Goal: Task Accomplishment & Management: Use online tool/utility

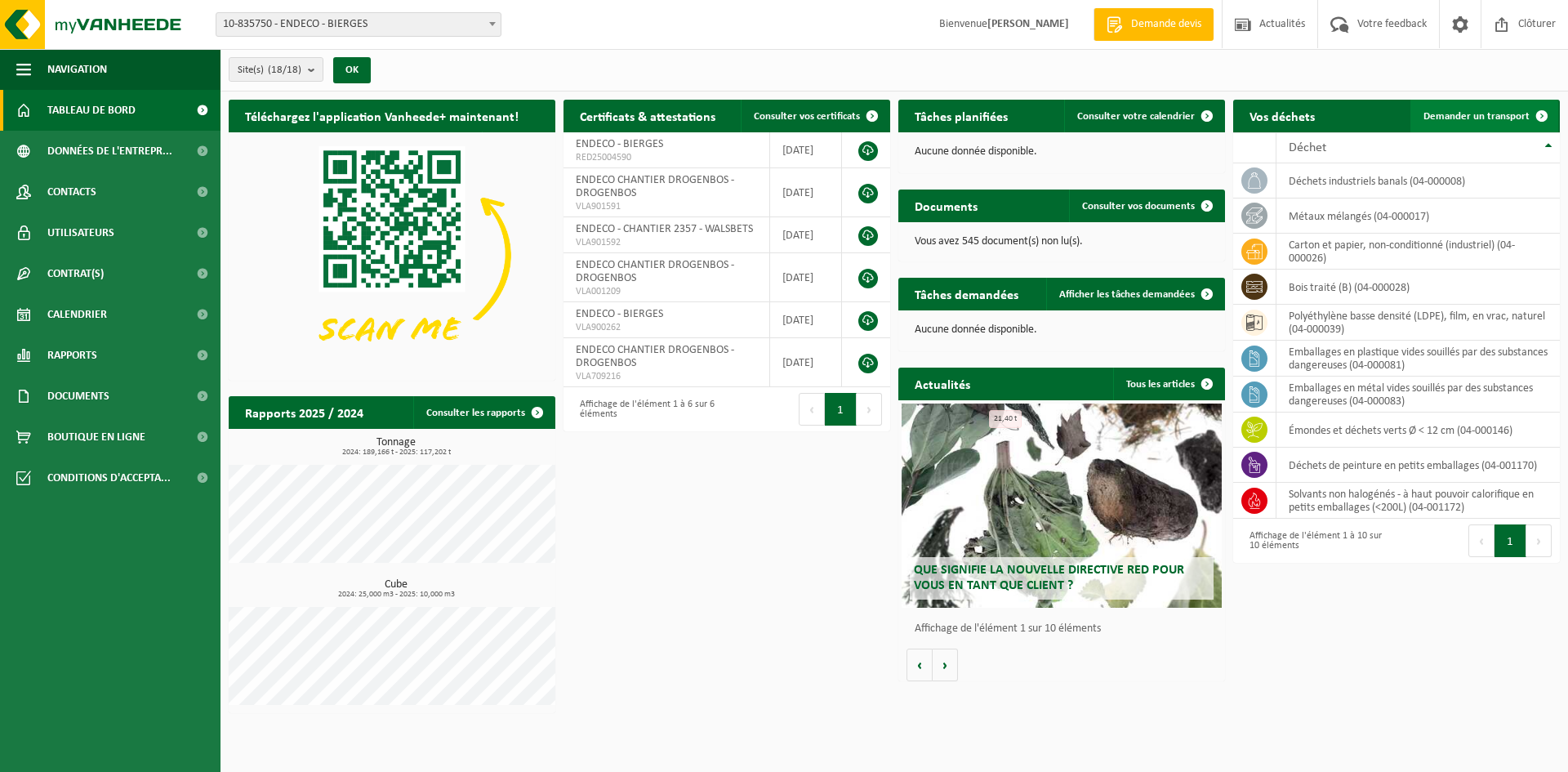
click at [1529, 118] on span at bounding box center [1542, 116] width 33 height 33
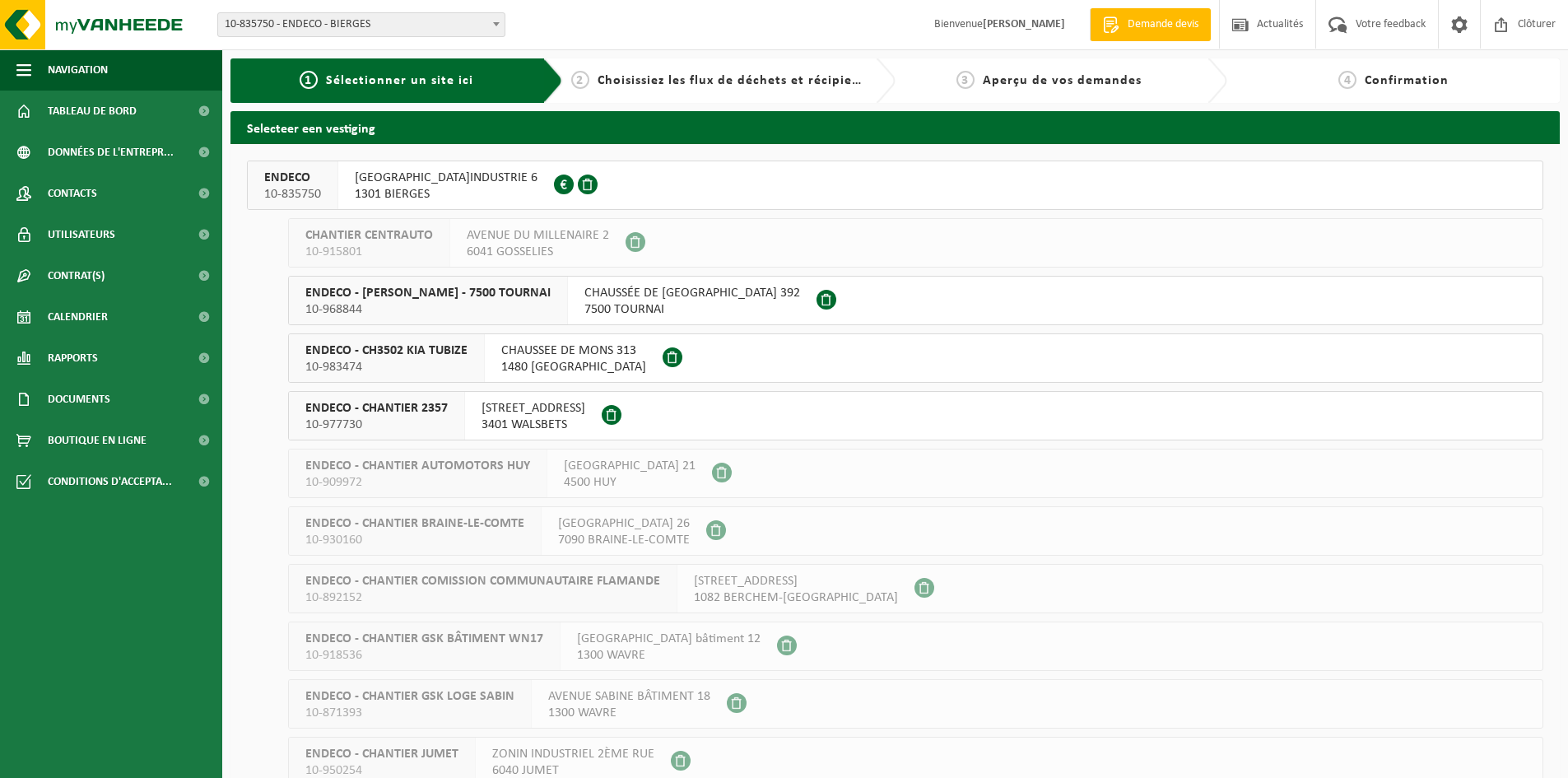
click at [369, 181] on span "[GEOGRAPHIC_DATA]INDUSTRIE 6" at bounding box center [446, 178] width 182 height 17
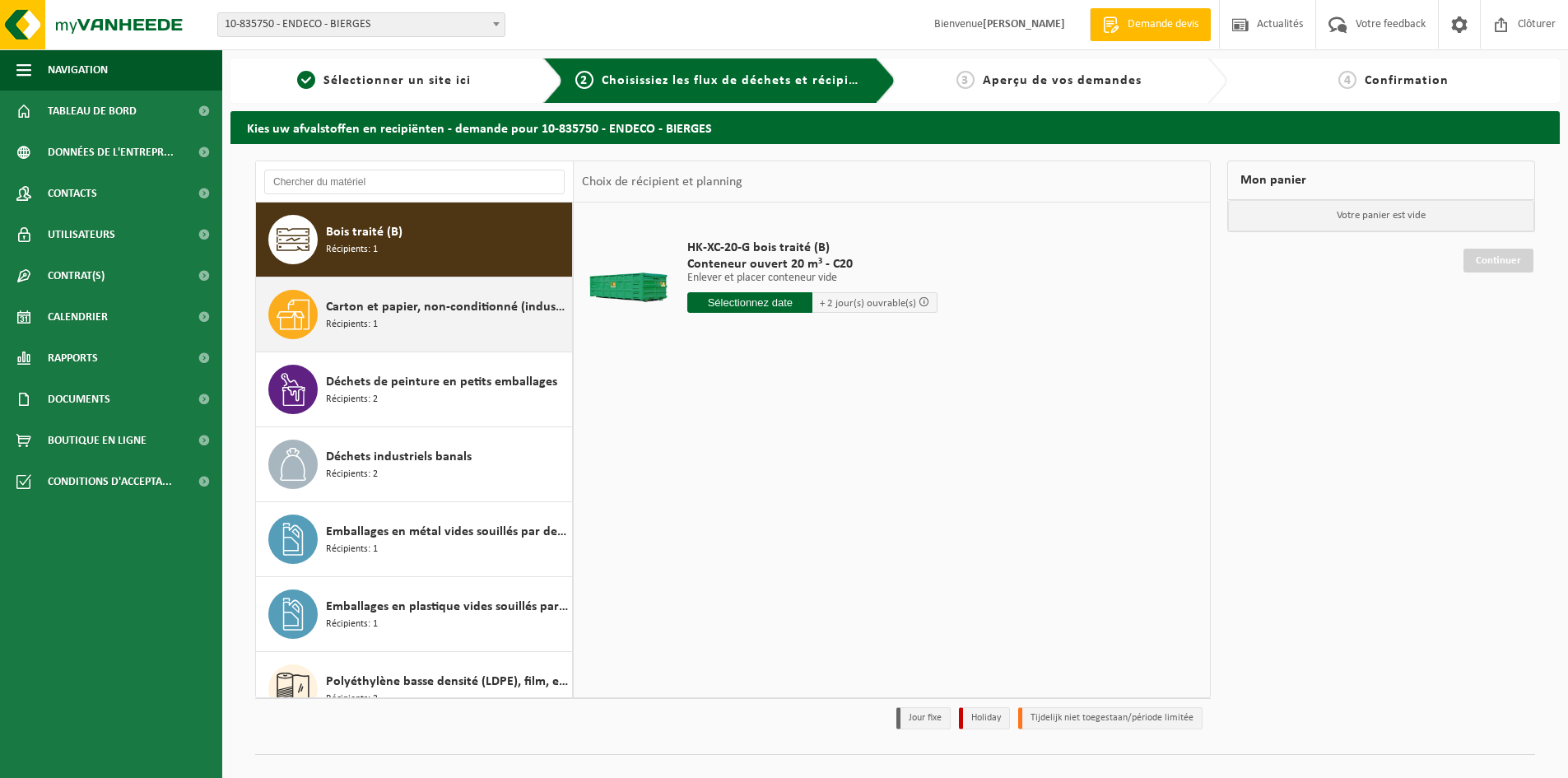
click at [401, 325] on div "Carton et papier, non-conditionné (industriel) Récipients: 1" at bounding box center [447, 315] width 242 height 50
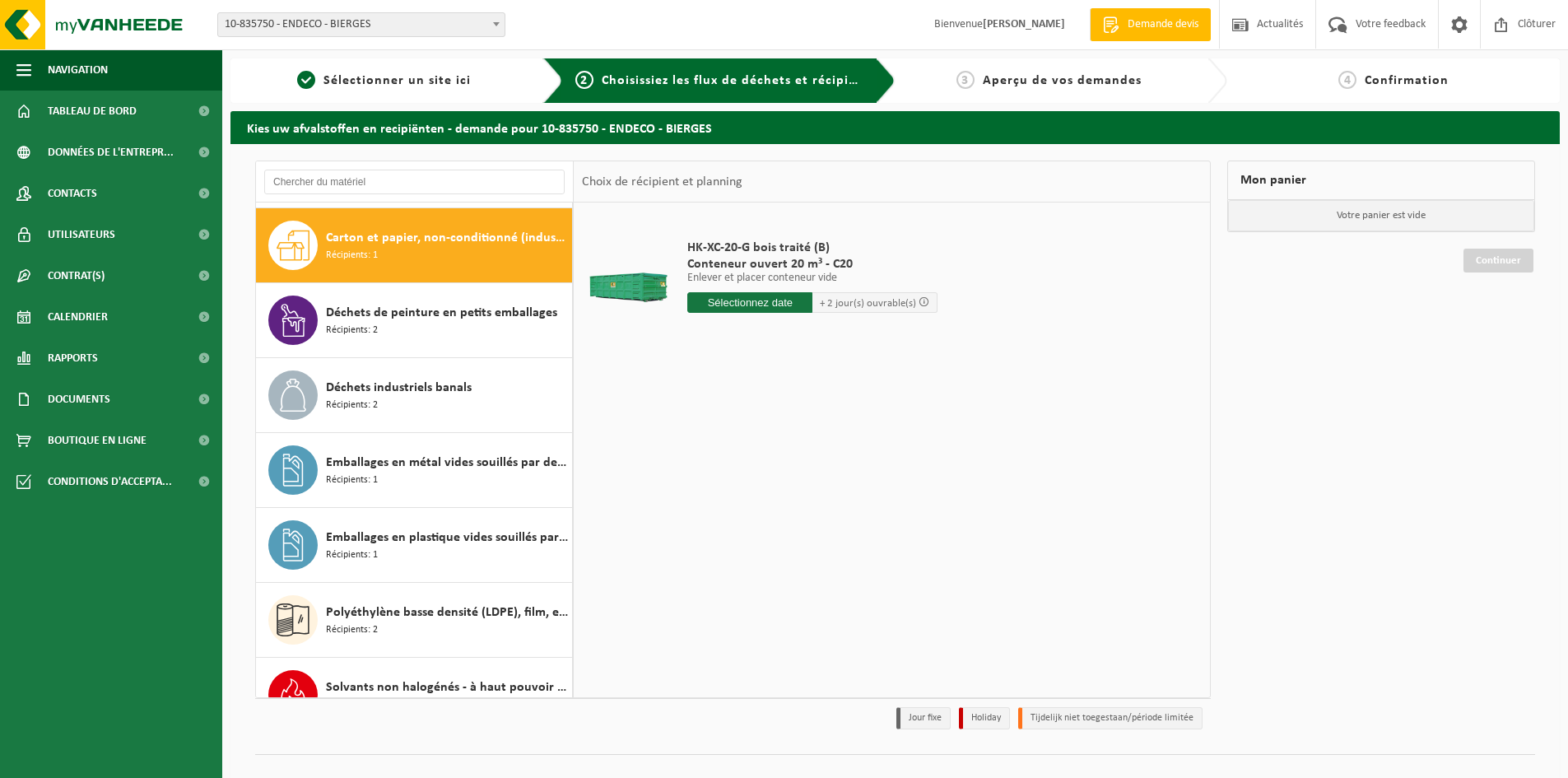
scroll to position [75, 0]
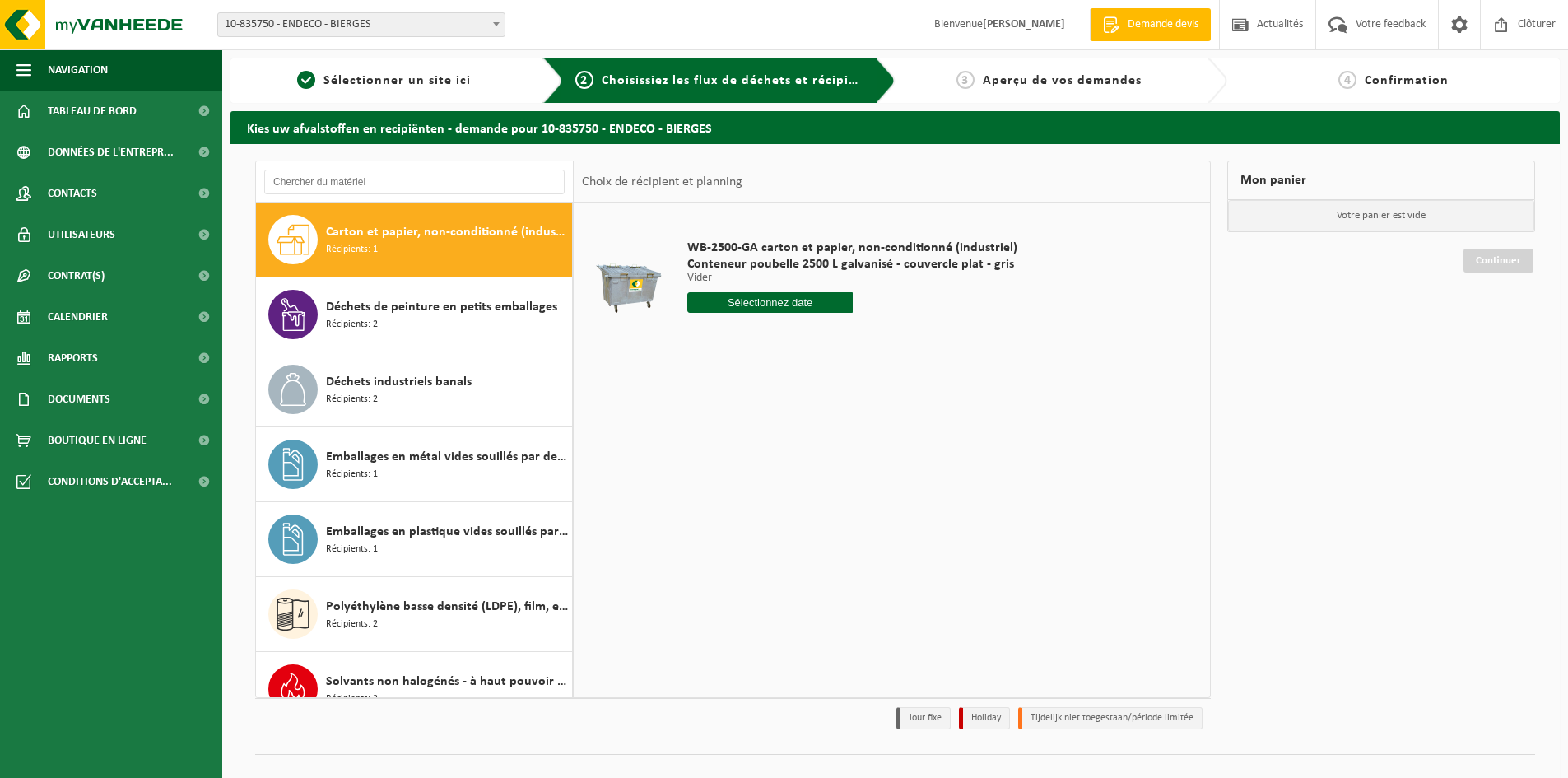
click at [748, 306] on input "text" at bounding box center [770, 302] width 165 height 21
click at [810, 472] on div "22" at bounding box center [818, 475] width 29 height 26
type input "à partir de 2025-08-22"
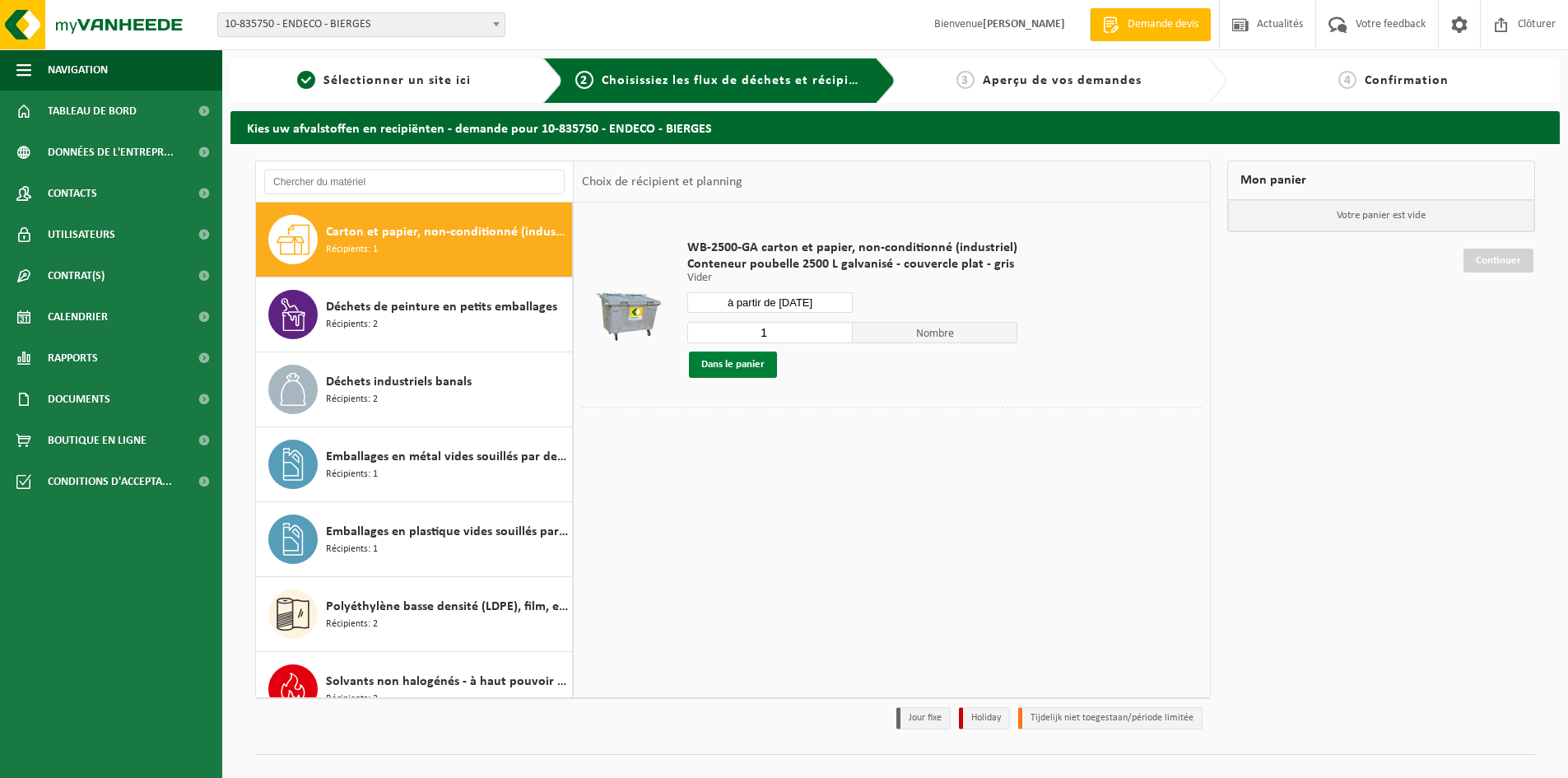
click at [755, 371] on button "Dans le panier" at bounding box center [732, 365] width 88 height 26
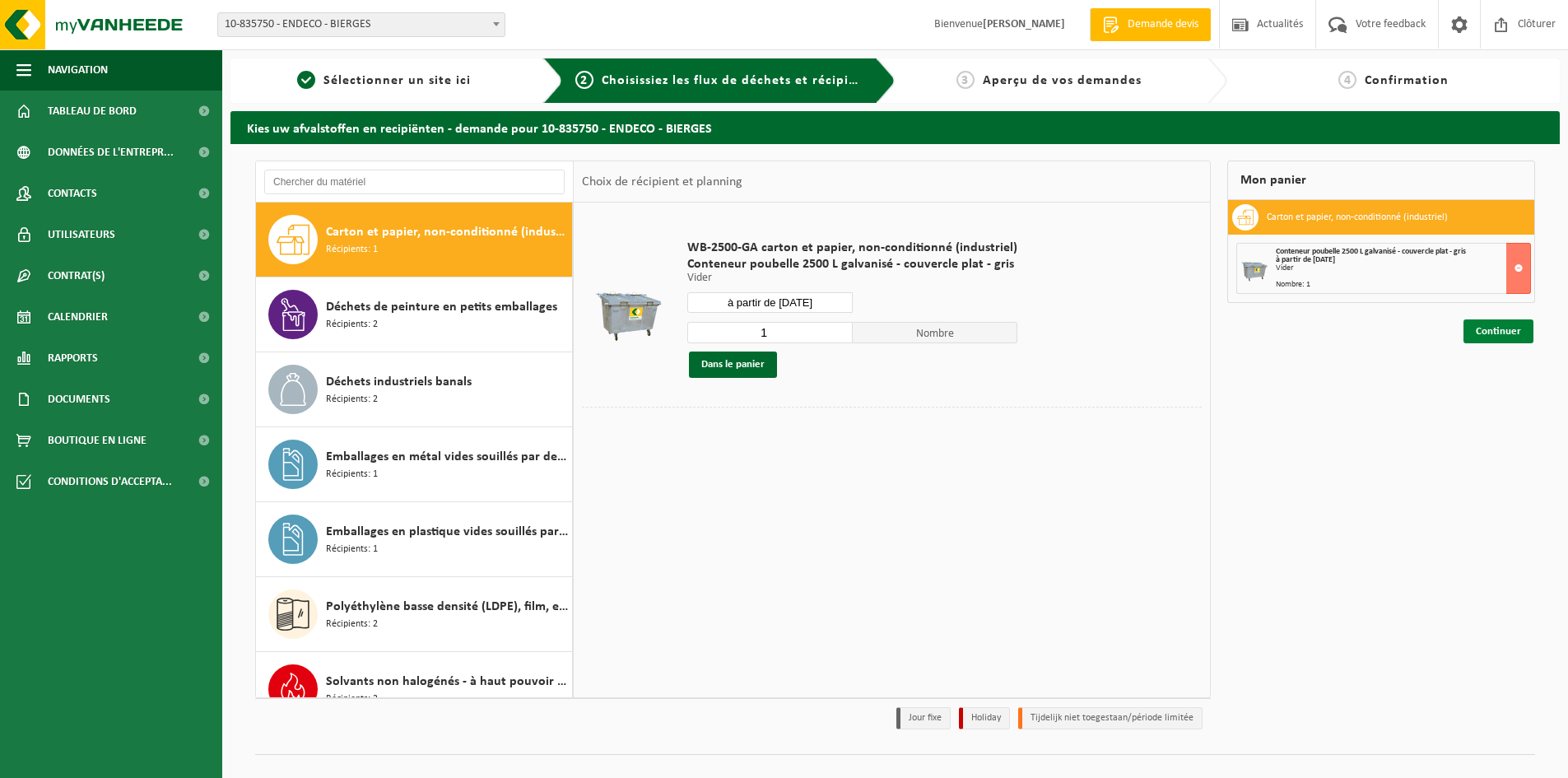
click at [1497, 328] on link "Continuer" at bounding box center [1498, 331] width 70 height 24
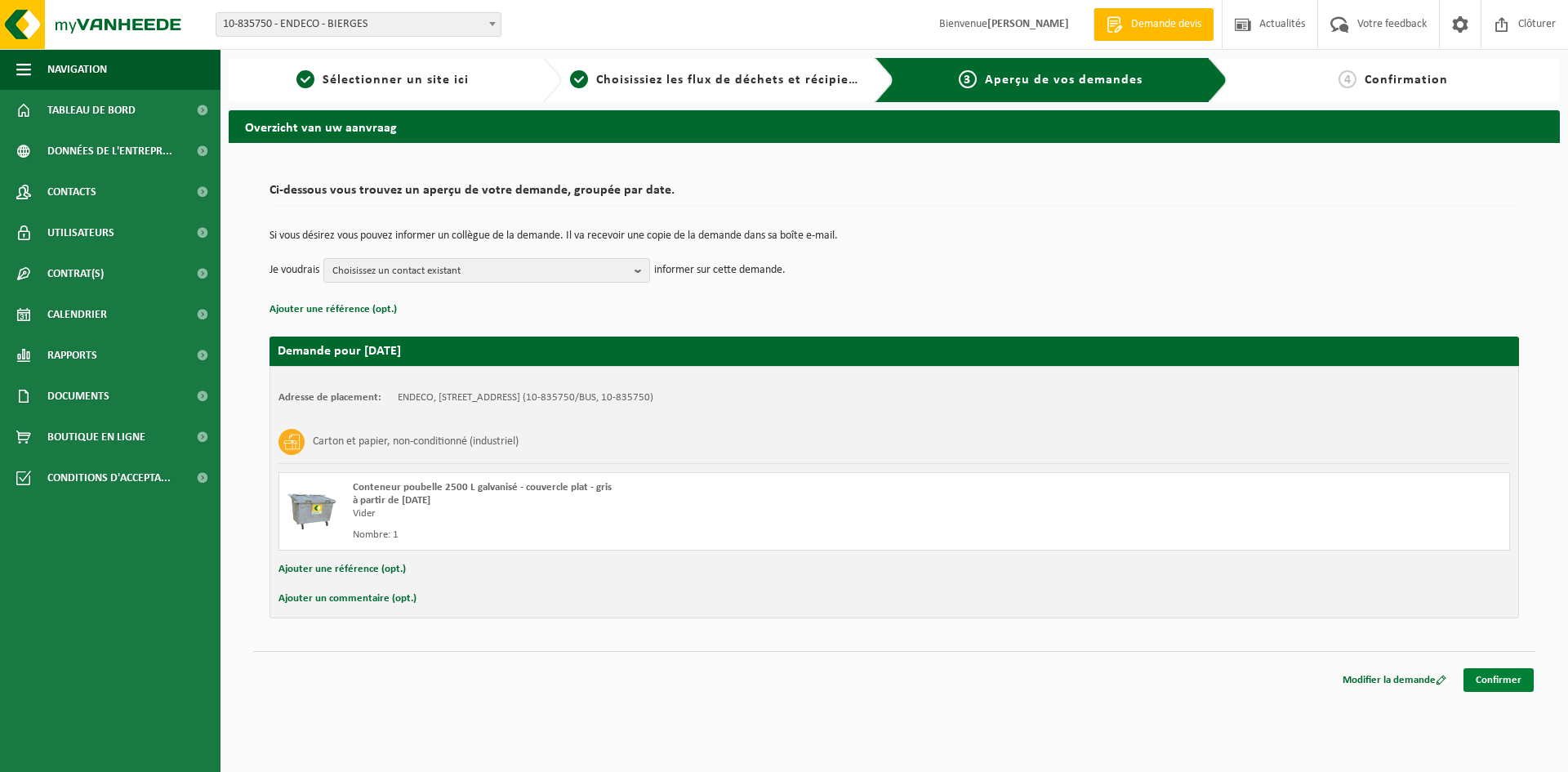
click at [1513, 685] on link "Confirmer" at bounding box center [1498, 679] width 70 height 24
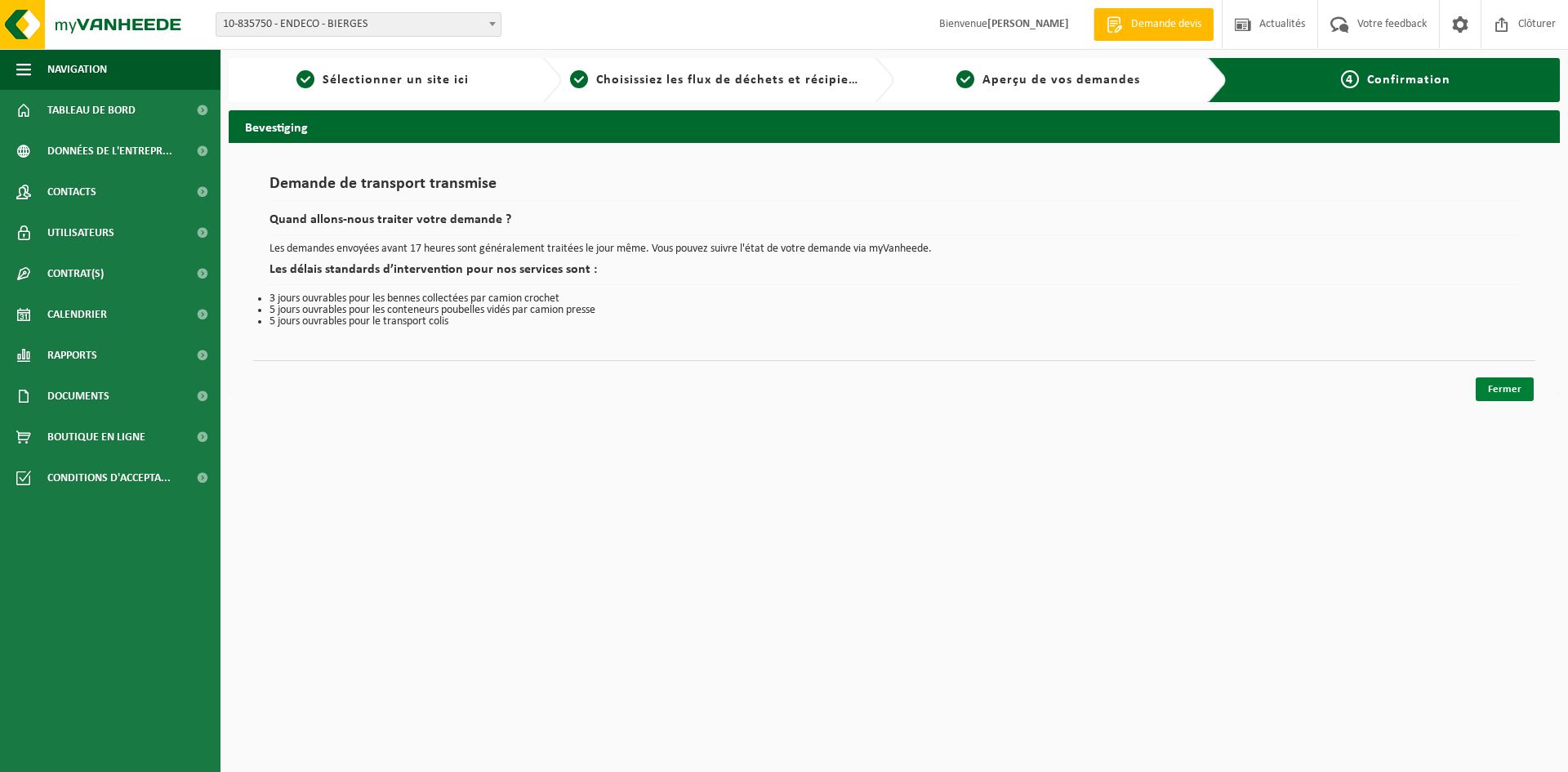
click at [1516, 386] on link "Fermer" at bounding box center [1504, 388] width 58 height 24
